Goal: Transaction & Acquisition: Purchase product/service

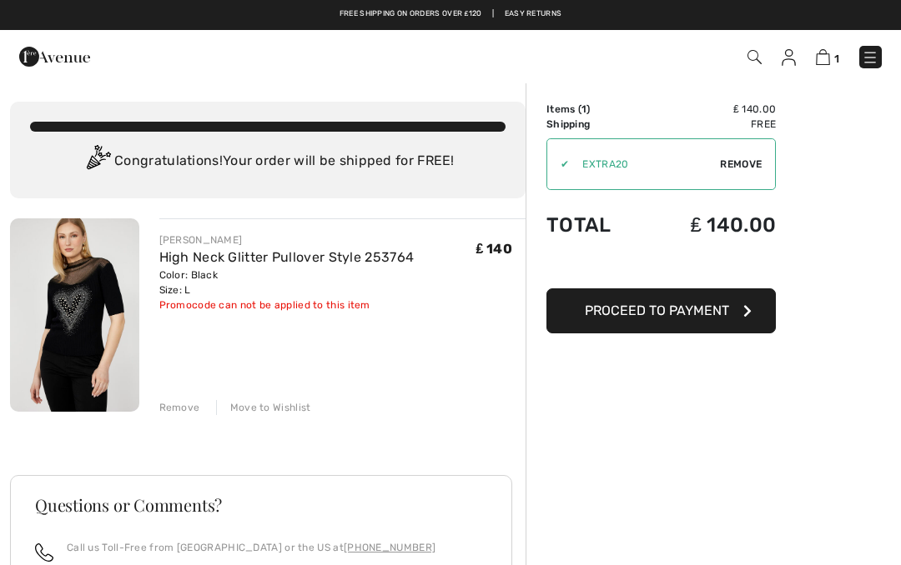
click at [728, 310] on button "Proceed to Payment" at bounding box center [660, 311] width 229 height 45
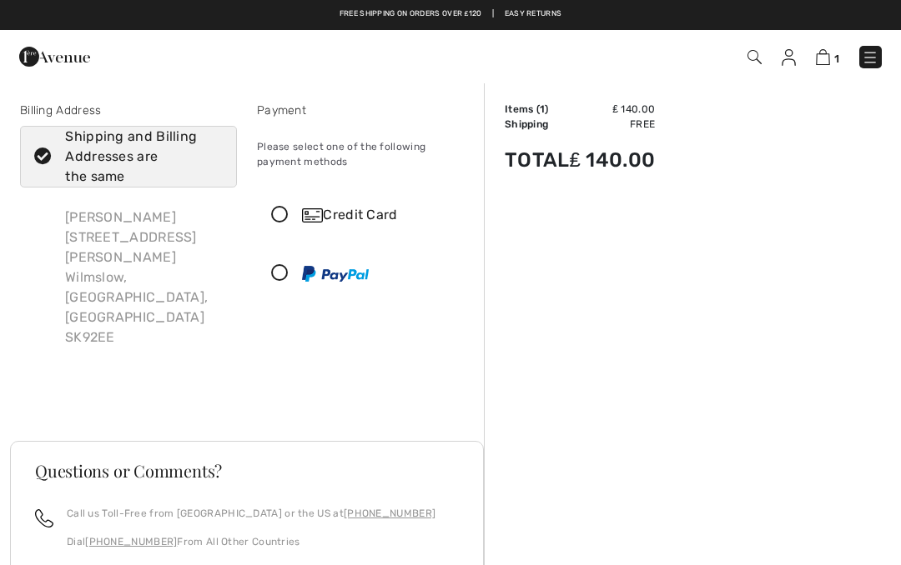
click at [359, 229] on div "Credit Card" at bounding box center [365, 215] width 215 height 50
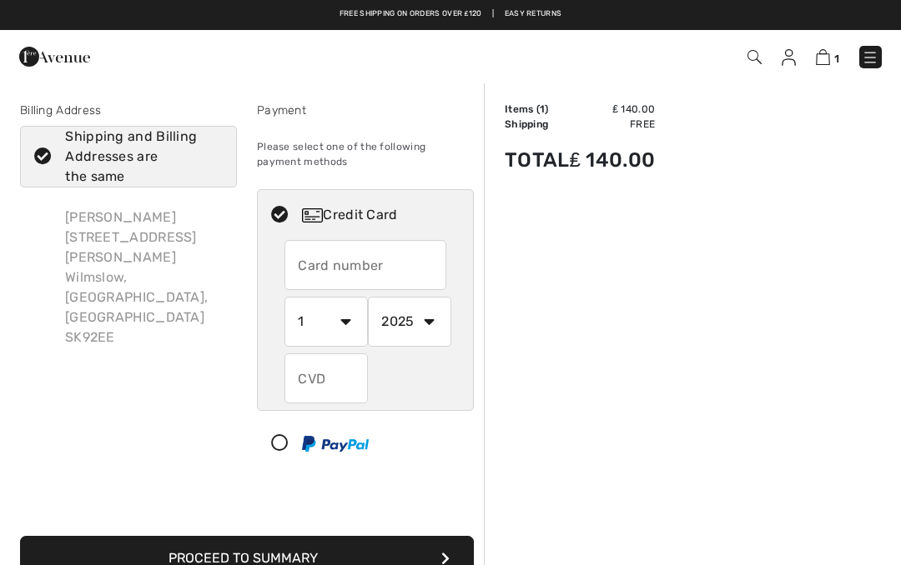
click at [404, 259] on input "text" at bounding box center [365, 265] width 162 height 50
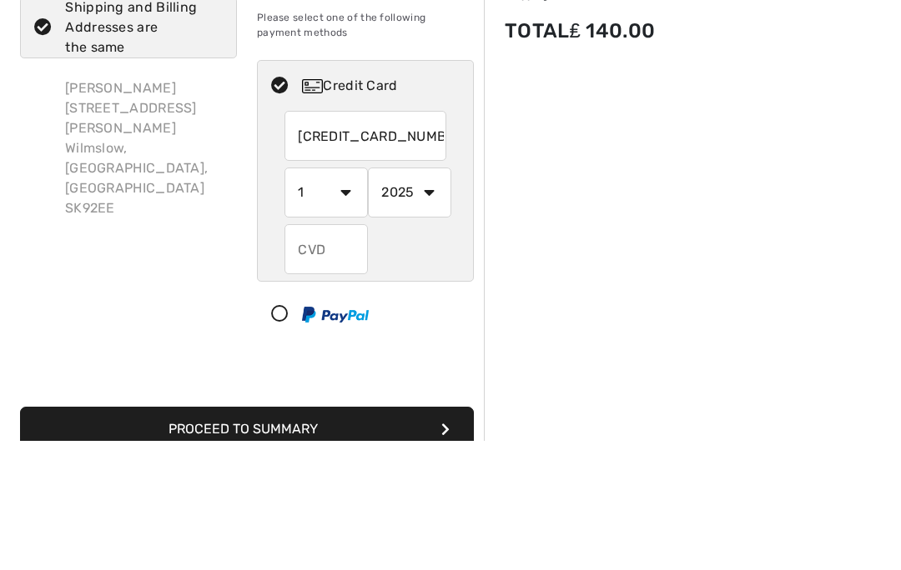
type input "5374100004321233"
click at [349, 297] on select "1 2 3 4 5 6 7 8 9 10 11 12" at bounding box center [325, 322] width 83 height 50
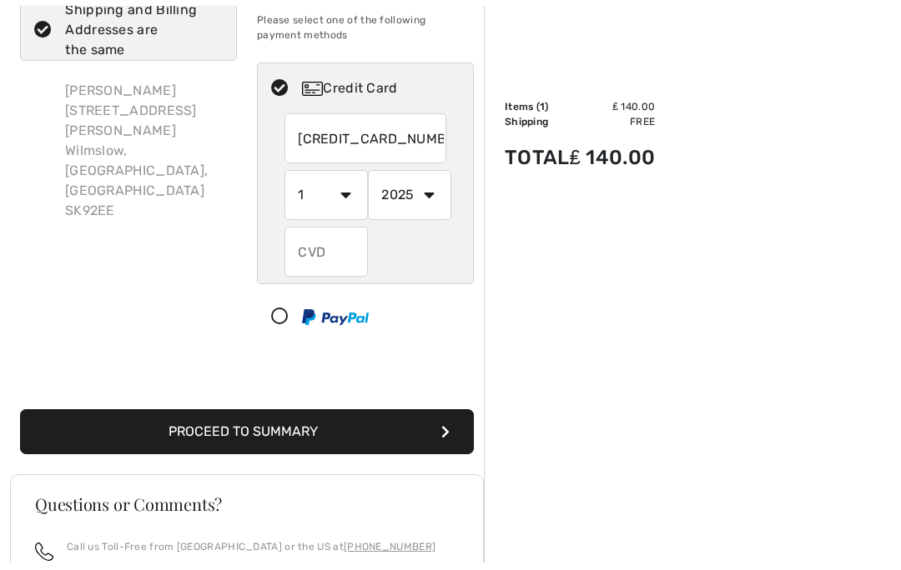
scroll to position [129, 0]
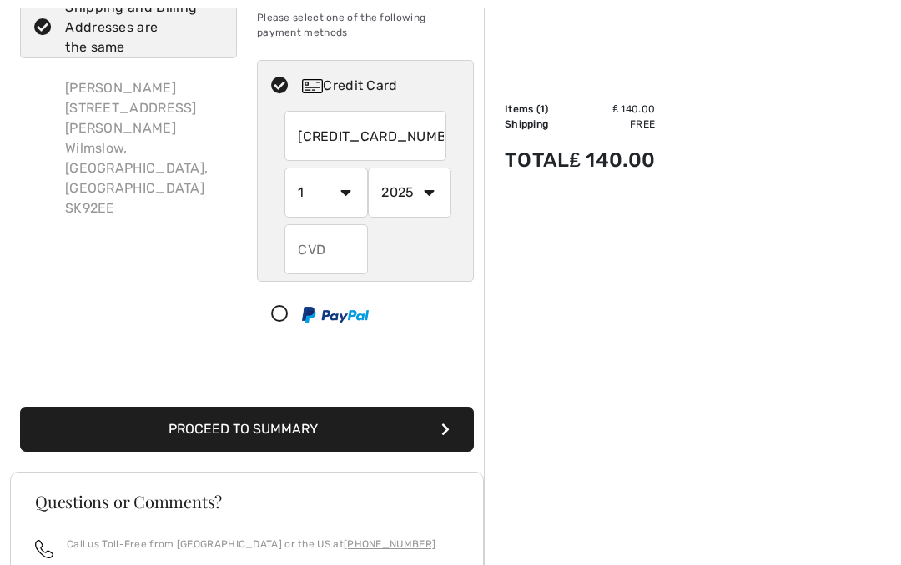
select select "8"
click at [428, 191] on select "2025 2026 2027 2028 2029 2030 2031 2032 2033 2034 2035" at bounding box center [409, 193] width 83 height 50
select select "2029"
click at [337, 258] on input "text" at bounding box center [325, 249] width 83 height 50
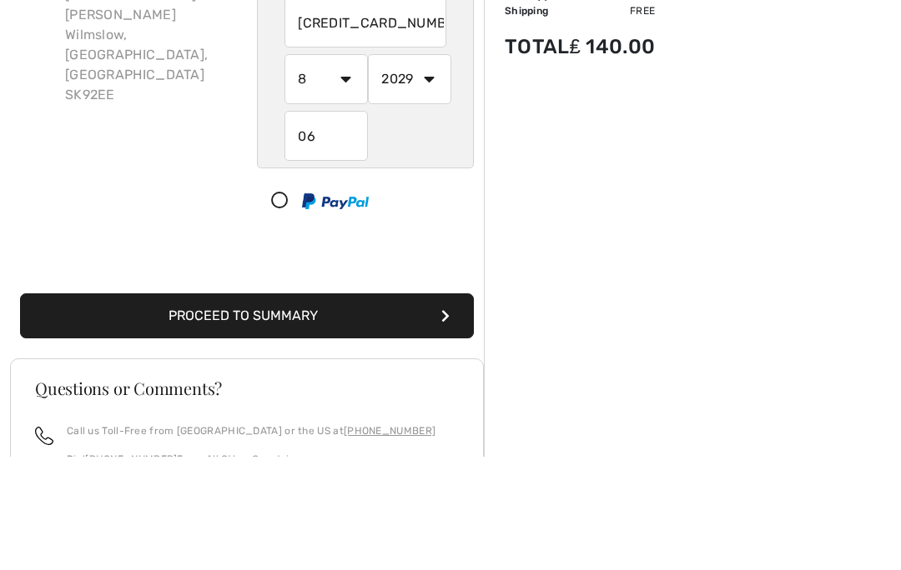
type input "061"
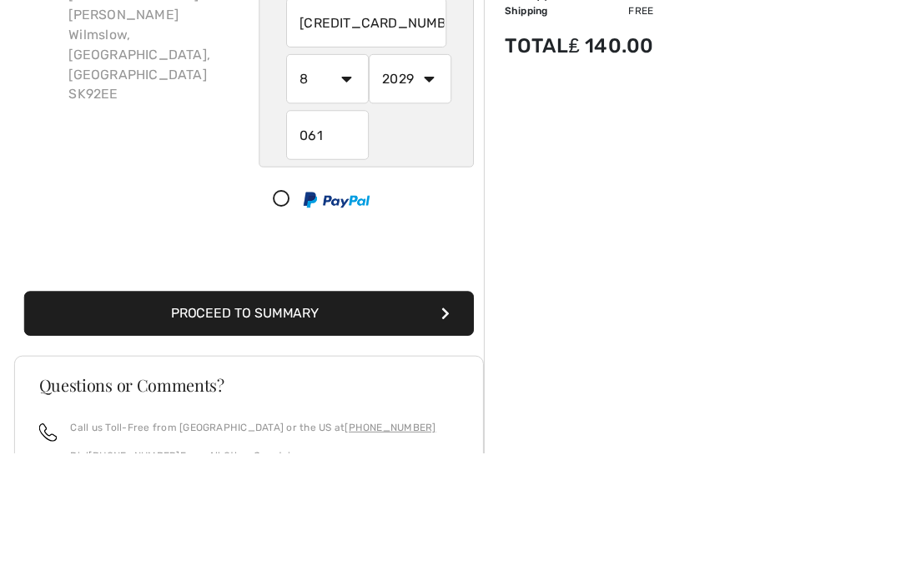
scroll to position [243, 0]
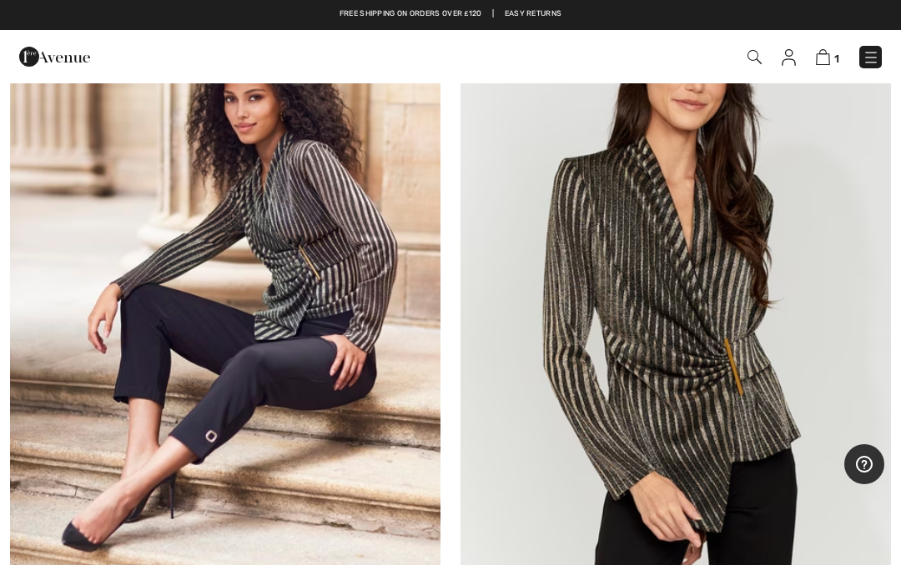
scroll to position [4283, 0]
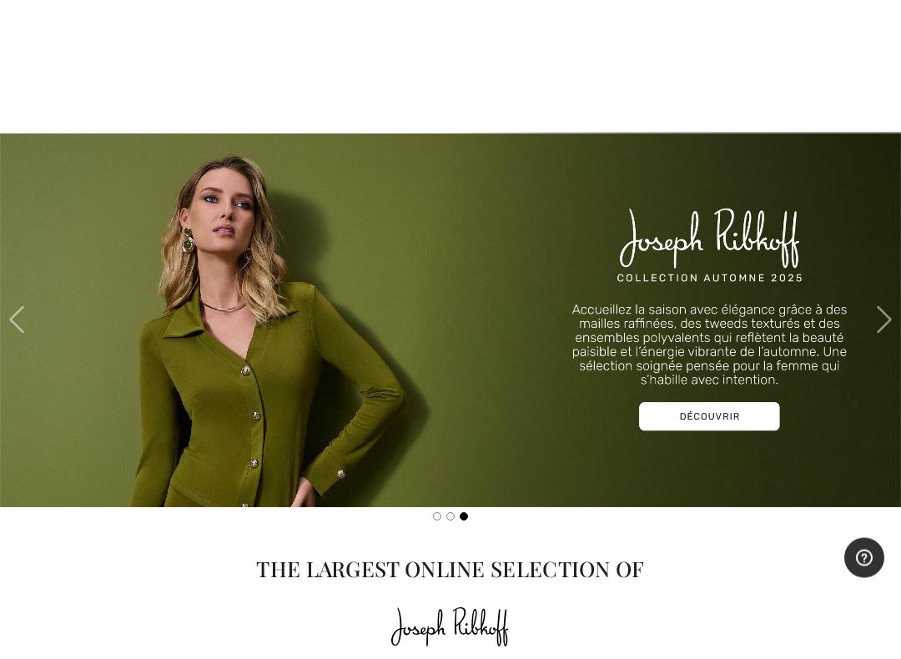
scroll to position [1485, 0]
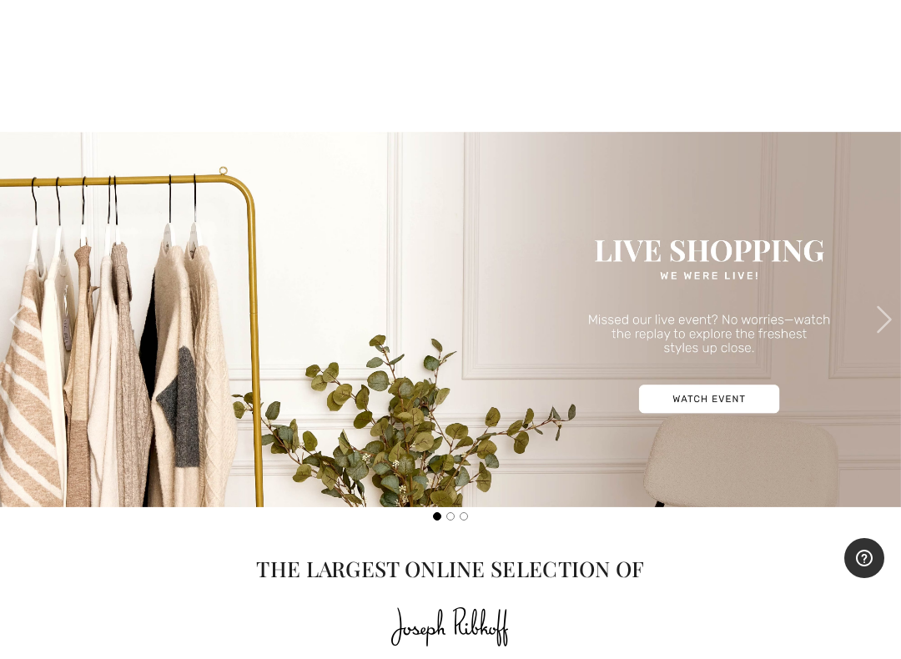
click at [719, 419] on img at bounding box center [450, 319] width 901 height 375
